Goal: Task Accomplishment & Management: Use online tool/utility

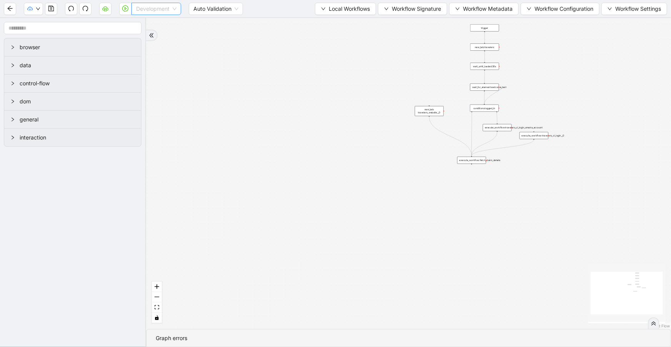
click at [162, 12] on span "Development" at bounding box center [156, 9] width 40 height 12
click at [160, 41] on div "Production" at bounding box center [156, 36] width 47 height 12
click at [123, 10] on icon "play-circle" at bounding box center [125, 8] width 6 height 6
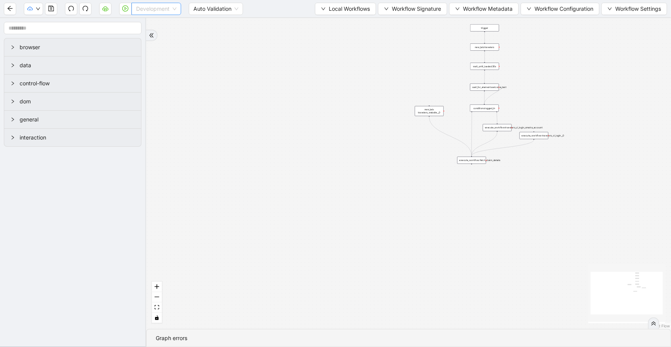
click at [135, 9] on div "Development" at bounding box center [157, 9] width 50 height 12
click at [141, 38] on div "Production" at bounding box center [156, 36] width 37 height 8
click at [123, 11] on icon "play-circle" at bounding box center [125, 8] width 6 height 6
